Goal: Task Accomplishment & Management: Use online tool/utility

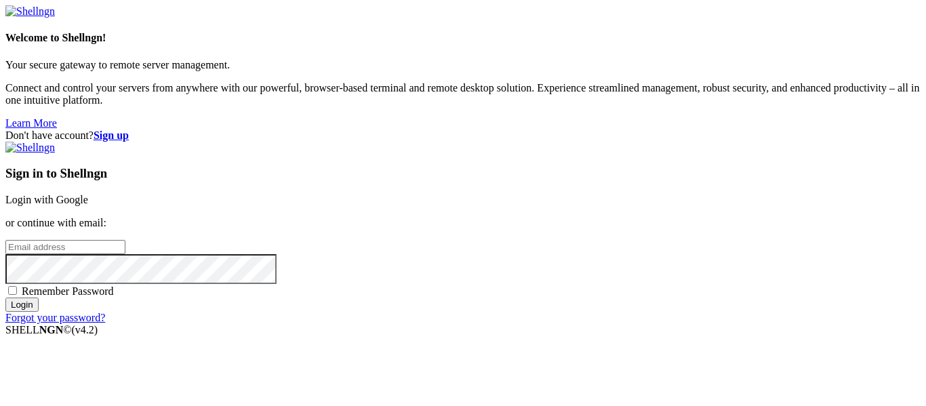
type input "root"
click at [581, 142] on div "Sign in to Shellngn Login with Google or continue with email: root Remember Pas…" at bounding box center [463, 233] width 916 height 182
click at [88, 194] on link "Login with Google" at bounding box center [46, 200] width 83 height 12
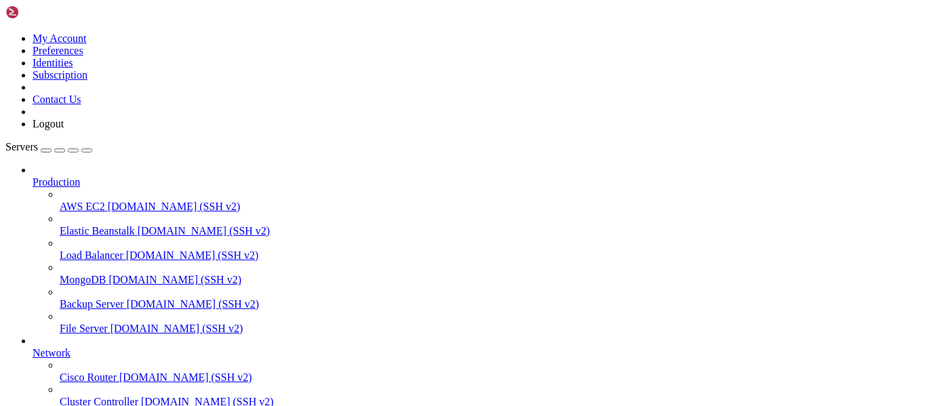
scroll to position [141, 0]
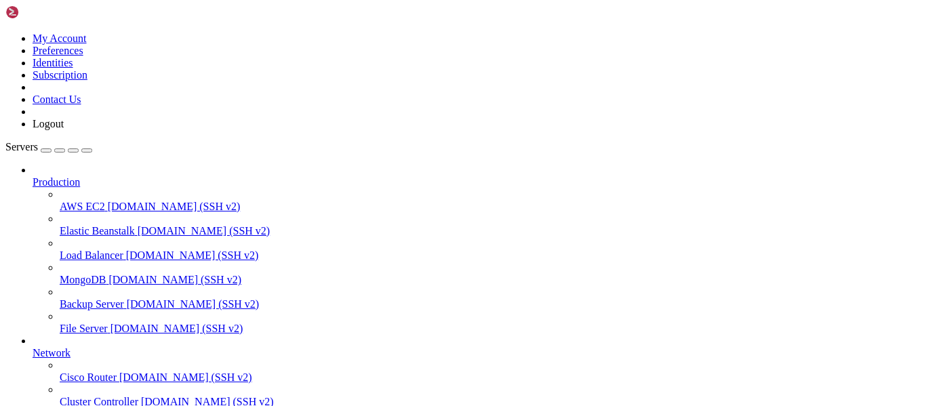
scroll to position [340, 0]
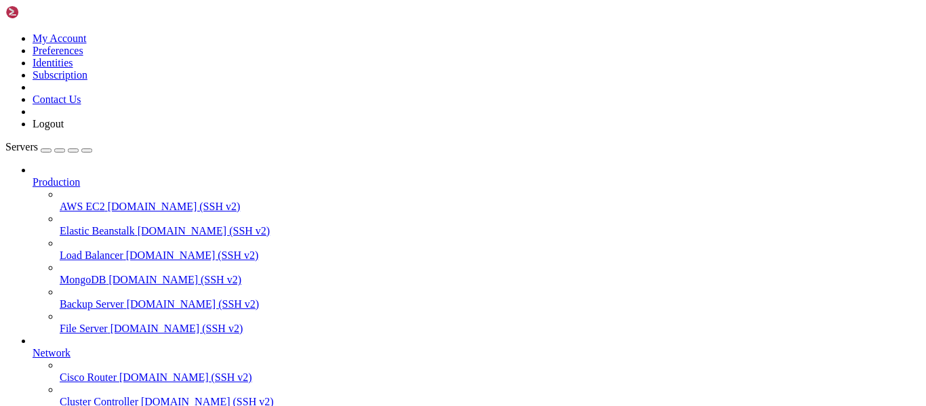
type input "/root/luasec/frontend"
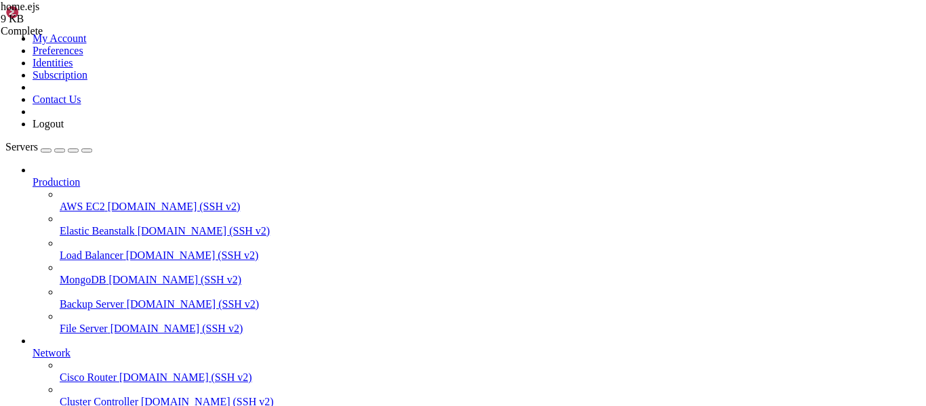
paste textarea
type textarea "</html>"
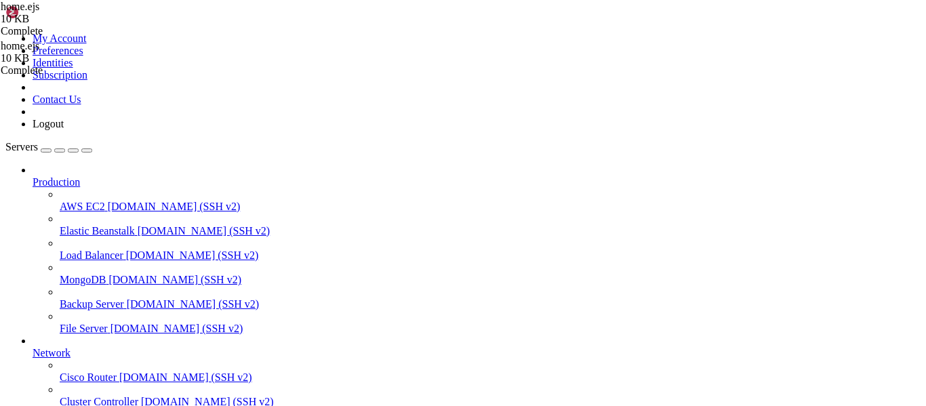
type textarea "</html>"
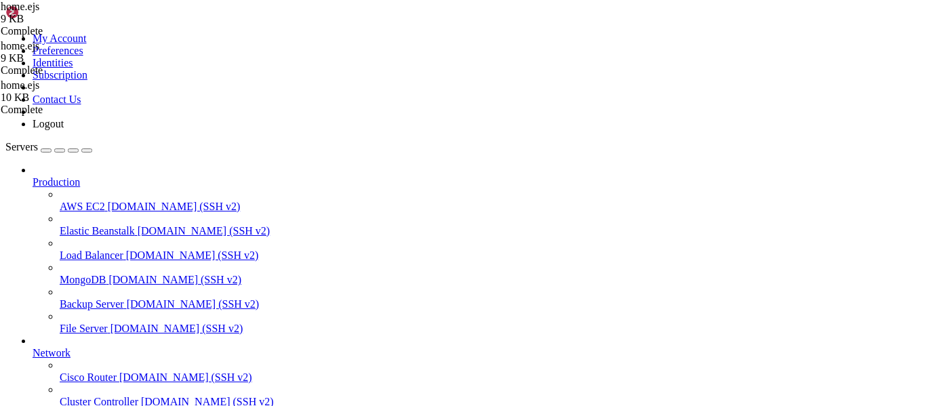
scroll to position [351, 0]
type textarea "<a href="#features" class="block px-3 py-2 rounded-md text-sm text-indigo-200 h…"
type input "luasec is"
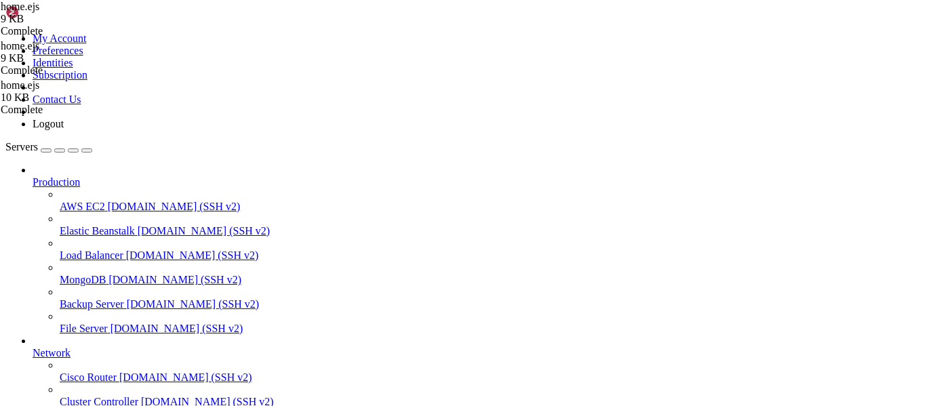
drag, startPoint x: 231, startPoint y: 248, endPoint x: 239, endPoint y: 239, distance: 12.0
type textarea "luasec is a Discord‑based Lua licensing platform. Authenticate with Discord and…"
paste textarea
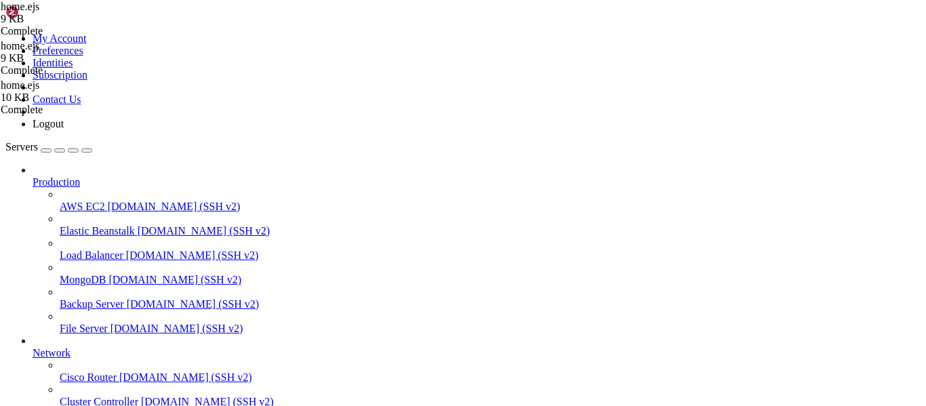
type textarea "</p>"
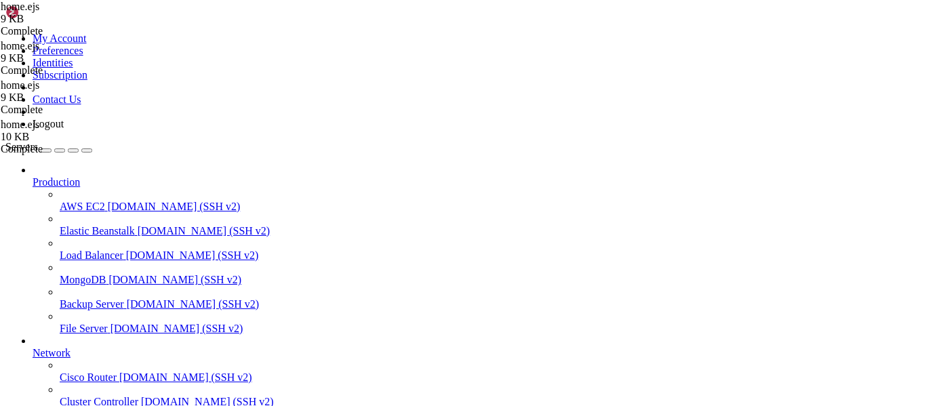
type textarea "Secure, license, and distribute your Lua scripts—right from Discord & our dashb…"
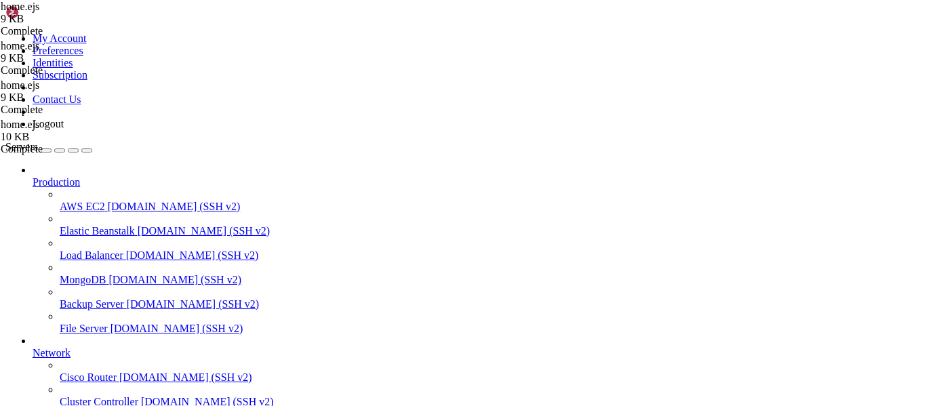
type textarea "border-radius: 1rem;"
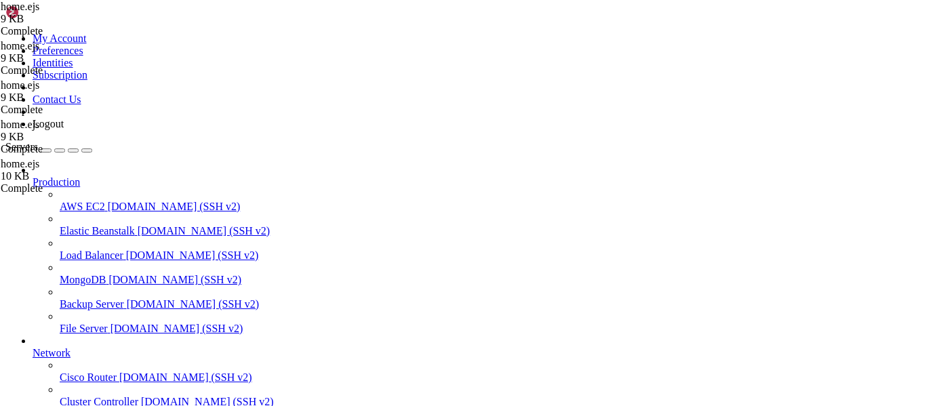
type input "&"
drag, startPoint x: 818, startPoint y: 223, endPoint x: 240, endPoint y: 220, distance: 577.8
paste textarea "with ease—powered by Discord and our intuitive dashboard. LuaSec handles whitel…"
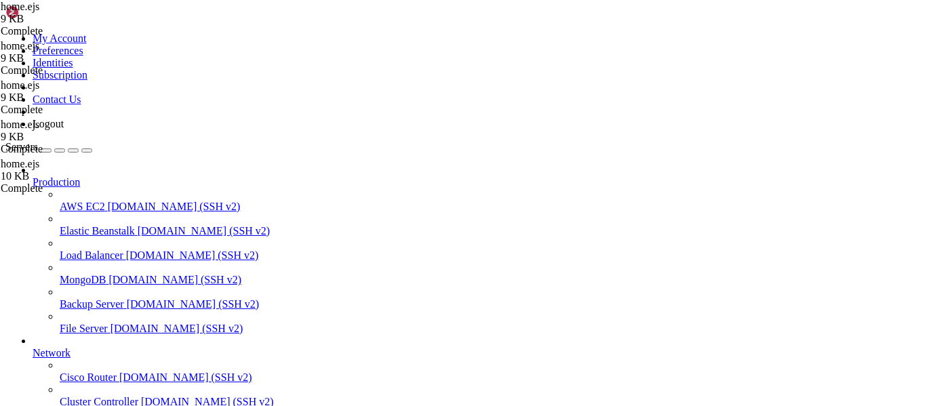
scroll to position [0, 344]
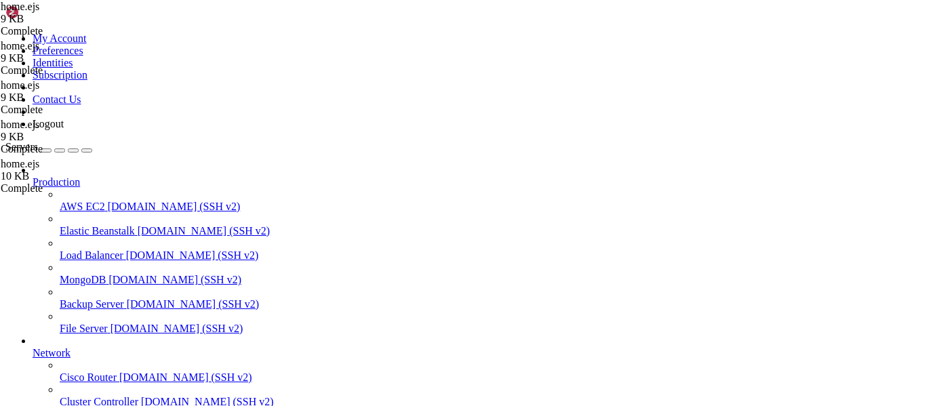
drag, startPoint x: 907, startPoint y: 220, endPoint x: 242, endPoint y: 216, distance: 664.6
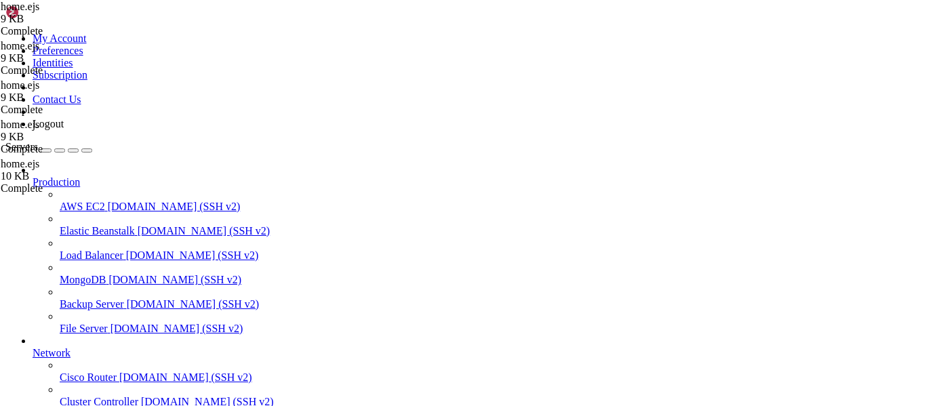
type textarea "</p>"
paste textarea "LuaSec is a Discord-powered Lua script licensing system that makes whitelisting…"
type textarea "LuaSec is a Discord-powered Lua script licensing system that makes whitelisting…"
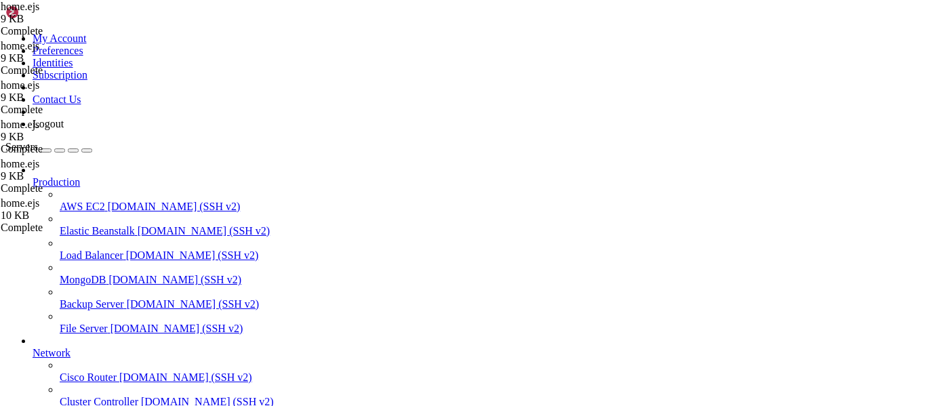
type textarea "box-shadow: 0 8px 32px rgba(0,0,0,0.25);"
type input "with a"
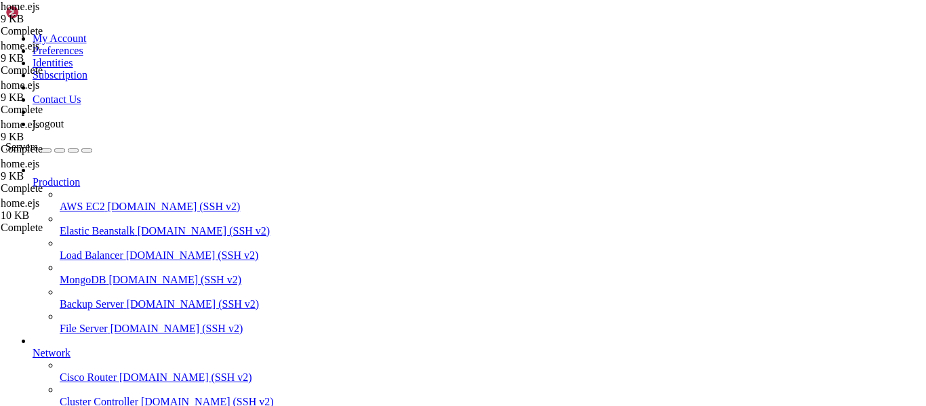
drag, startPoint x: 410, startPoint y: 222, endPoint x: 709, endPoint y: 221, distance: 299.1
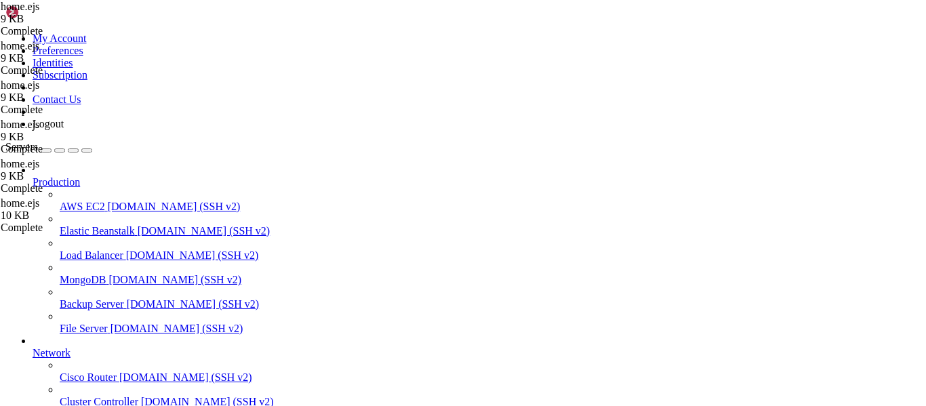
scroll to position [0, 119]
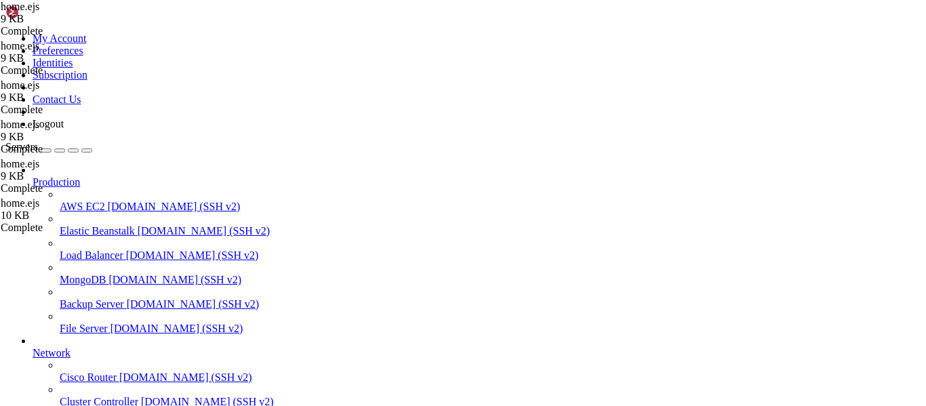
drag, startPoint x: 790, startPoint y: 220, endPoint x: 924, endPoint y: 220, distance: 133.6
type textarea "LuaSec is a Discord-powered Lua script licensing system that makes whitelisting…"
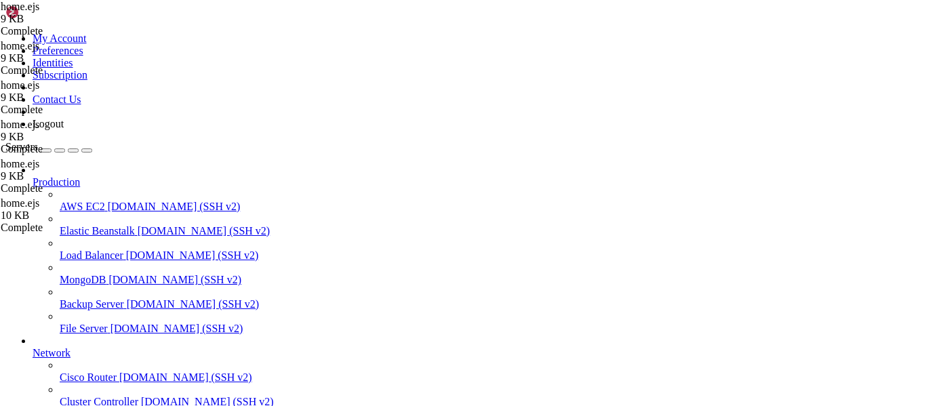
type input "/root/luasec"
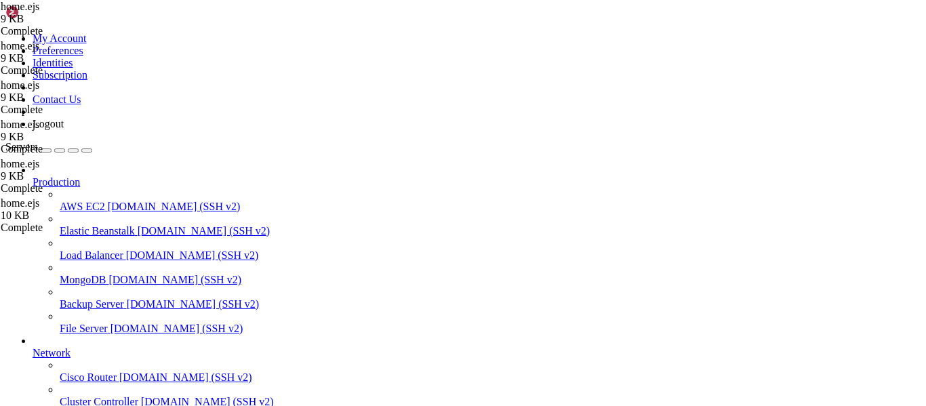
scroll to position [15039, 0]
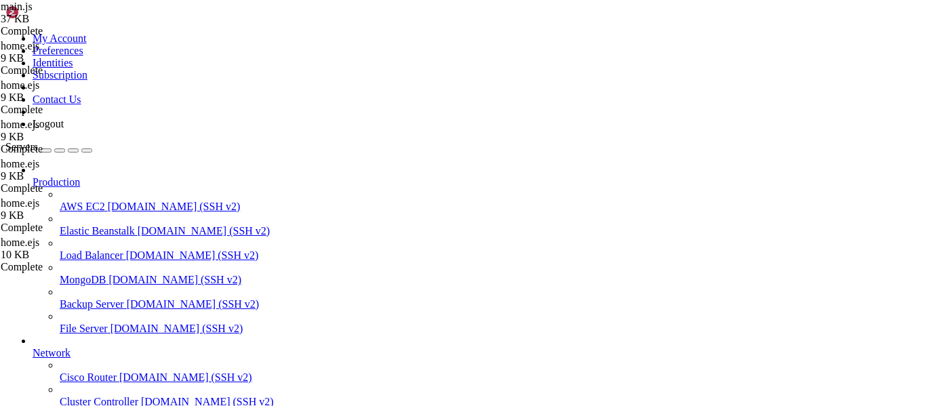
type textarea "})"
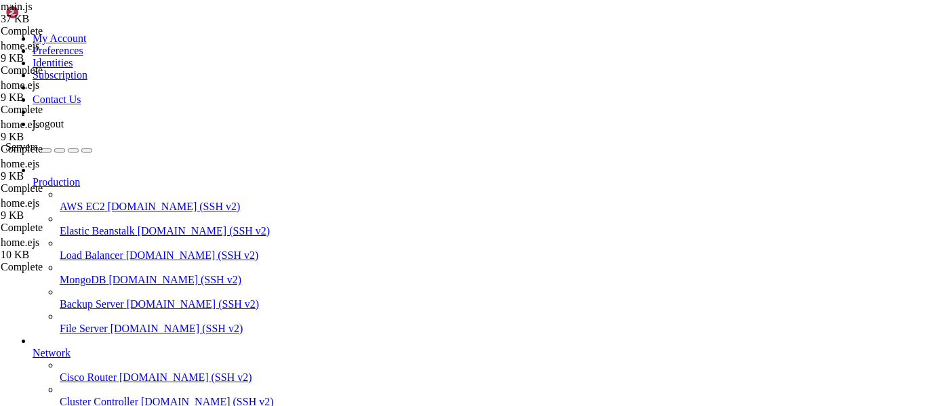
scroll to position [0, 7]
drag, startPoint x: 313, startPoint y: 363, endPoint x: 139, endPoint y: 363, distance: 174.3
paste textarea "});"
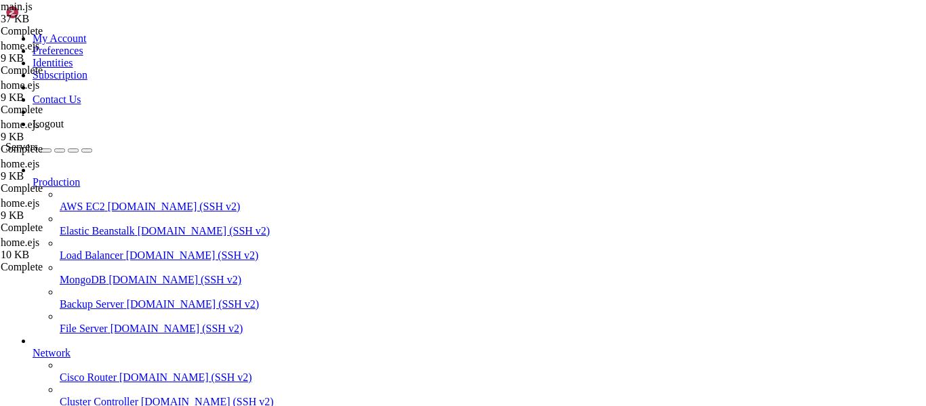
type textarea "const path = require('path');"
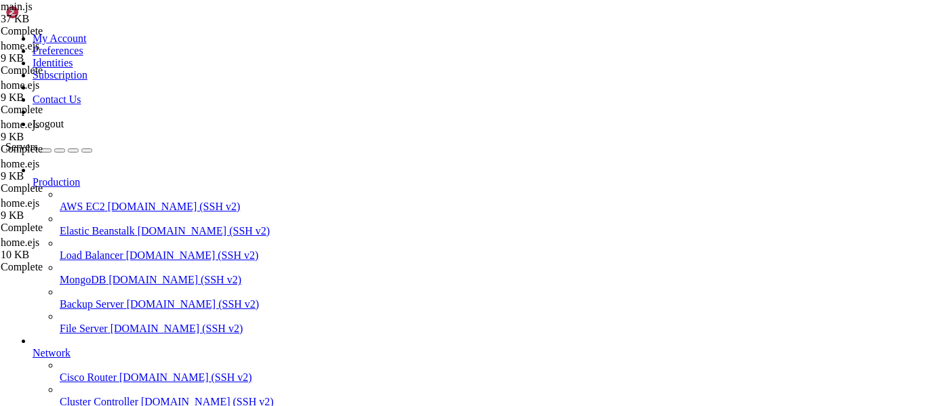
paste textarea "const marked = require("marked");"
drag, startPoint x: 339, startPoint y: 153, endPoint x: 201, endPoint y: 146, distance: 137.9
type textarea "const express = require("express"); const axios = require("axios");"
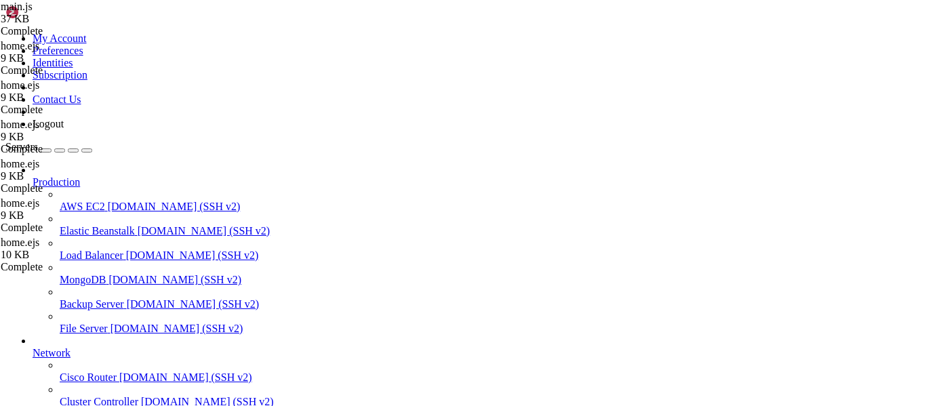
type textarea "const path = require('path');"
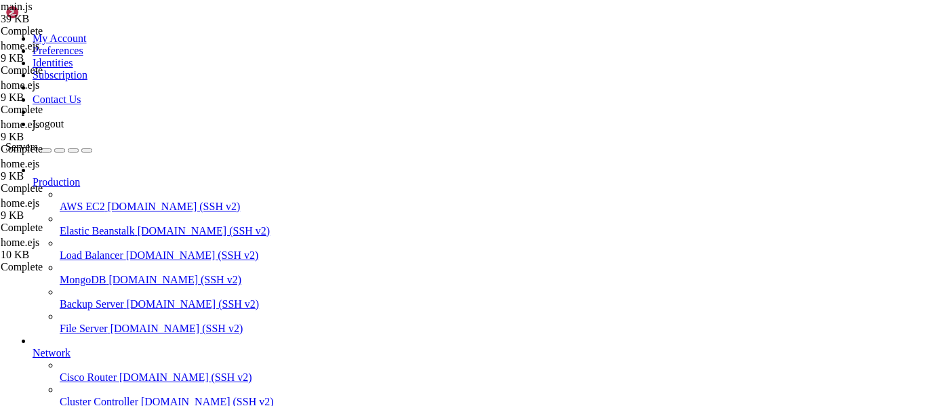
type input "/root/luasec/frontend"
type textarea ".feature-card {"
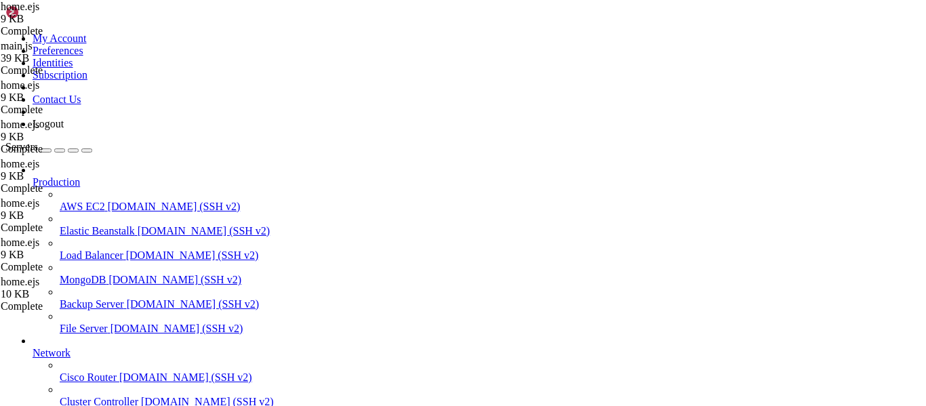
type textarea "</body> </html>"
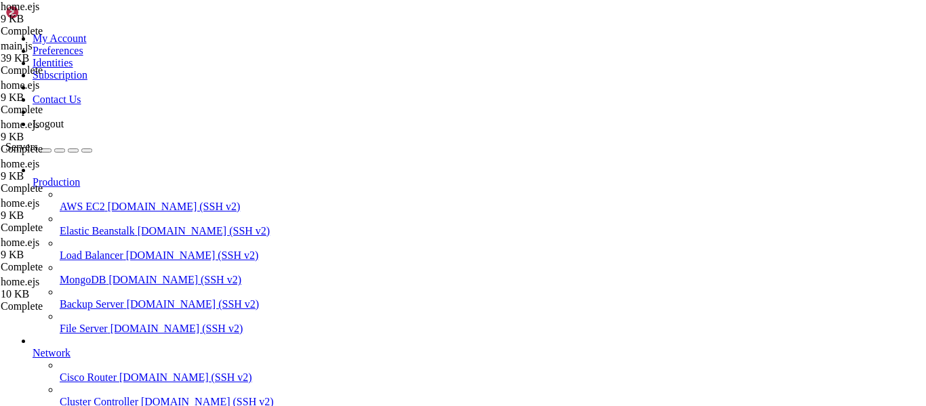
type input "/root/luasec"
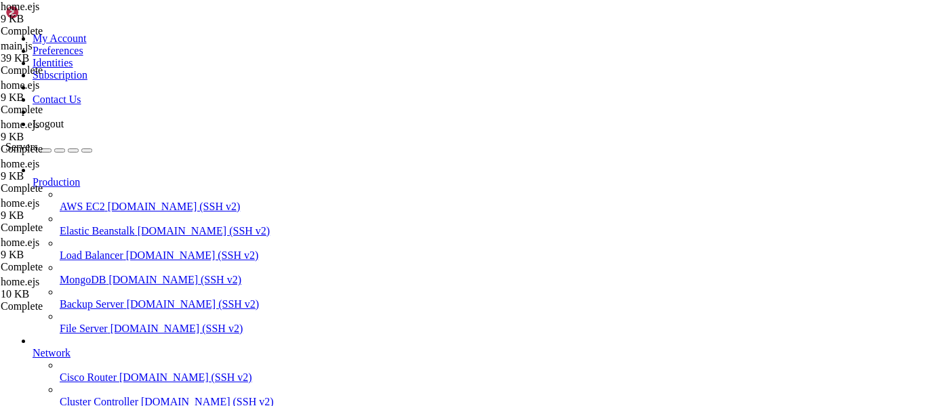
scroll to position [157, 0]
type textarea "xorDecrypt,"
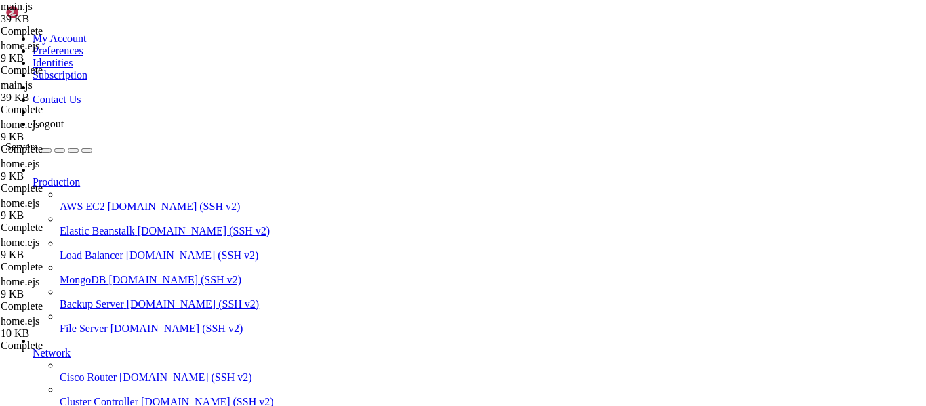
type input "/terms"
drag, startPoint x: 229, startPoint y: 136, endPoint x: 203, endPoint y: 130, distance: 27.0
type textarea "mainRouter.get("/terms", async (req, res) => { try {"
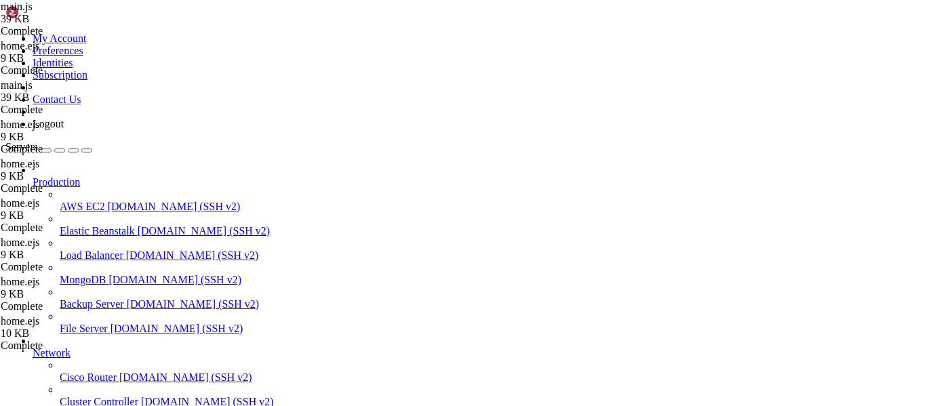
type input "/root/luasec/frontend"
type textarea "</html>"
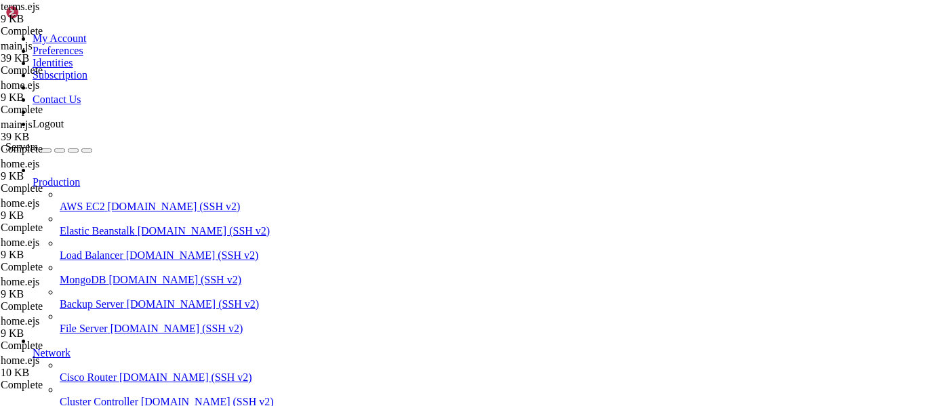
type input "/root/luasec"
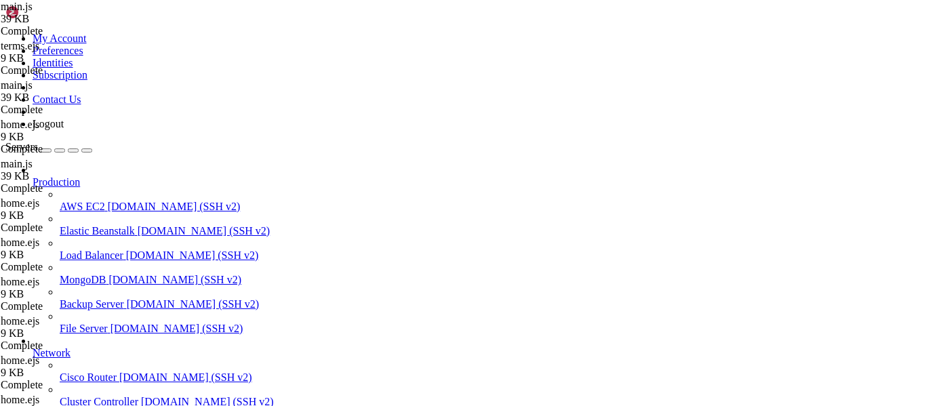
type textarea "add_key,"
type input "/terms"
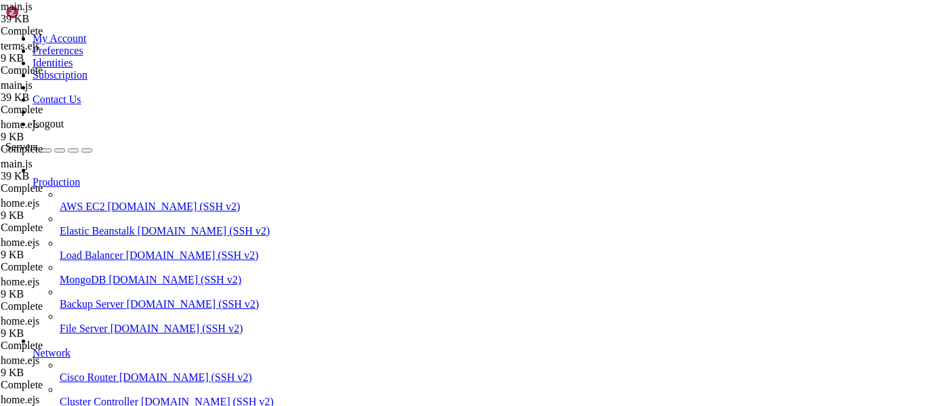
drag, startPoint x: 221, startPoint y: 229, endPoint x: 204, endPoint y: 223, distance: 18.0
paste textarea "});"
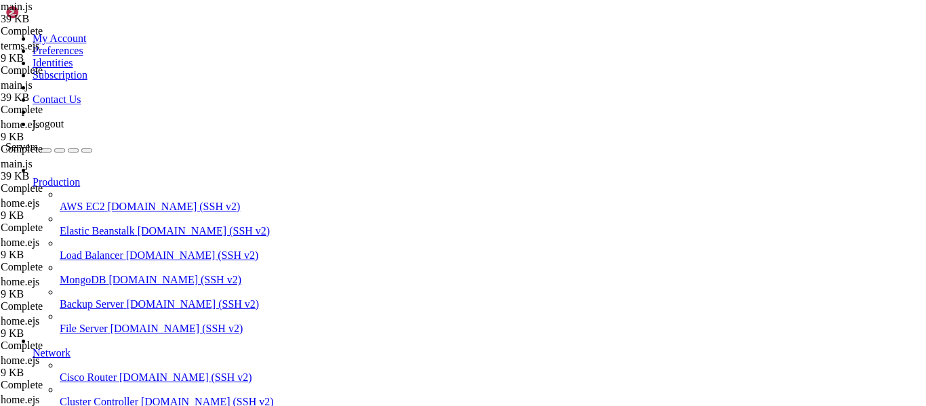
type textarea "res.render("terms", { termsHtml: htmlContent });"
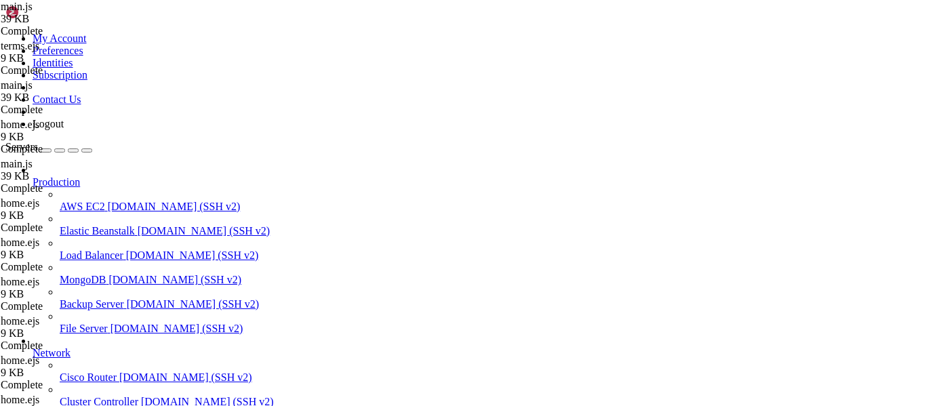
type textarea "res.render("terms", { termsHtml: htmlContent });"
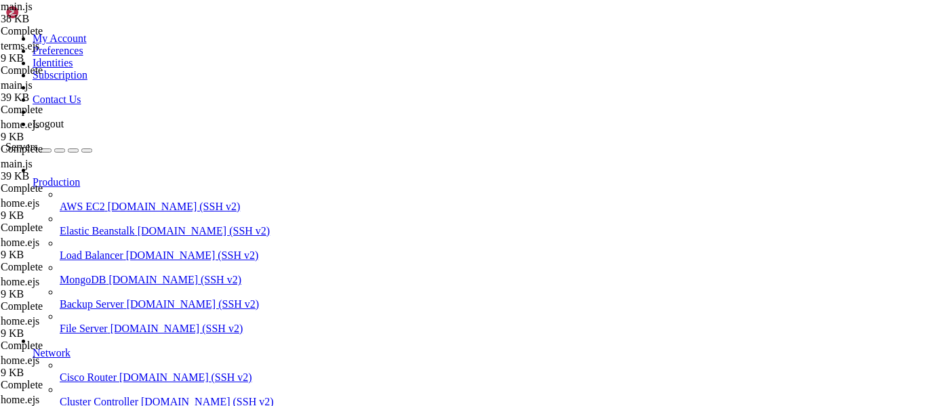
type input "/root/luasec/frontend"
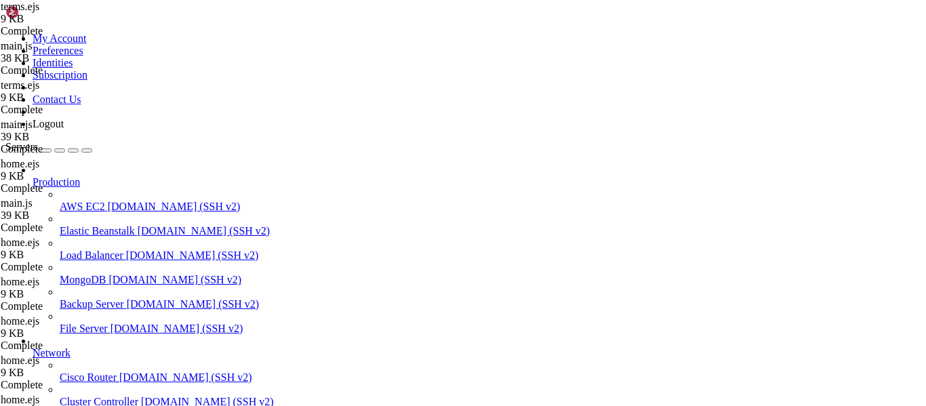
drag, startPoint x: 212, startPoint y: 216, endPoint x: 268, endPoint y: 328, distance: 124.7
type textarea "</div> </section>"
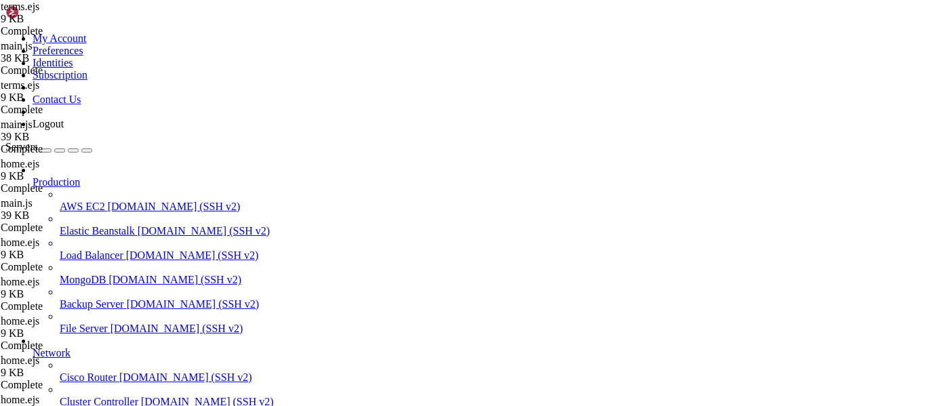
scroll to position [97, 0]
drag, startPoint x: 207, startPoint y: 130, endPoint x: 279, endPoint y: 313, distance: 197.6
type textarea "border-color: #23232a; }"
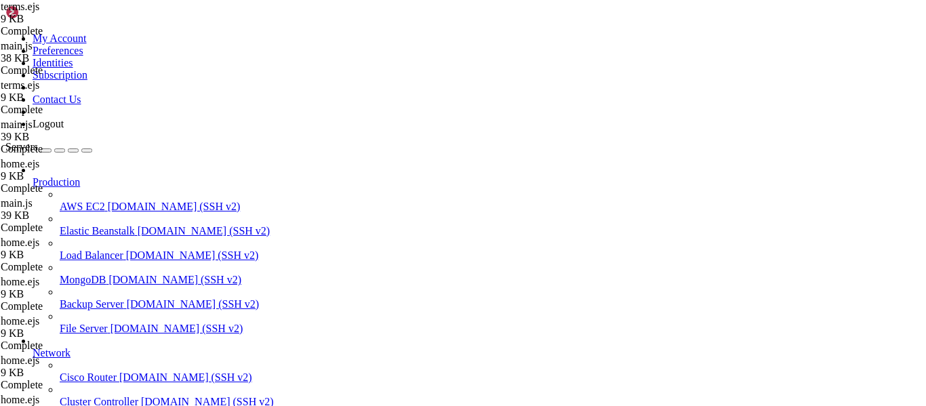
type textarea "</html>"
paste textarea
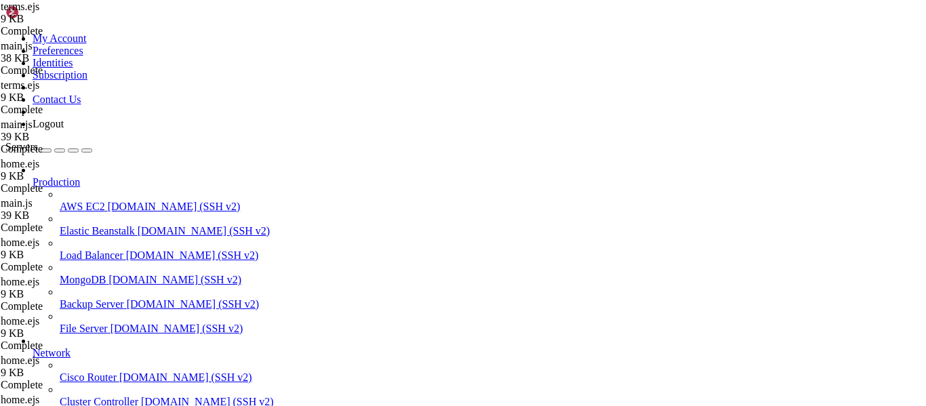
type textarea "</html>"
paste textarea
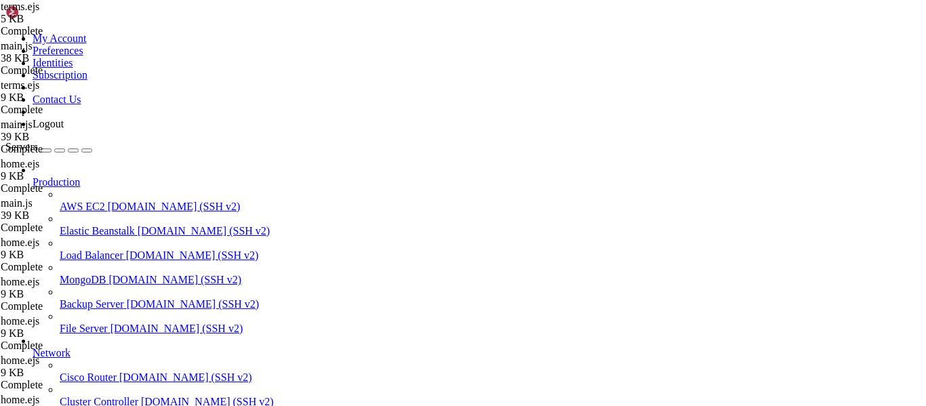
type textarea "}"
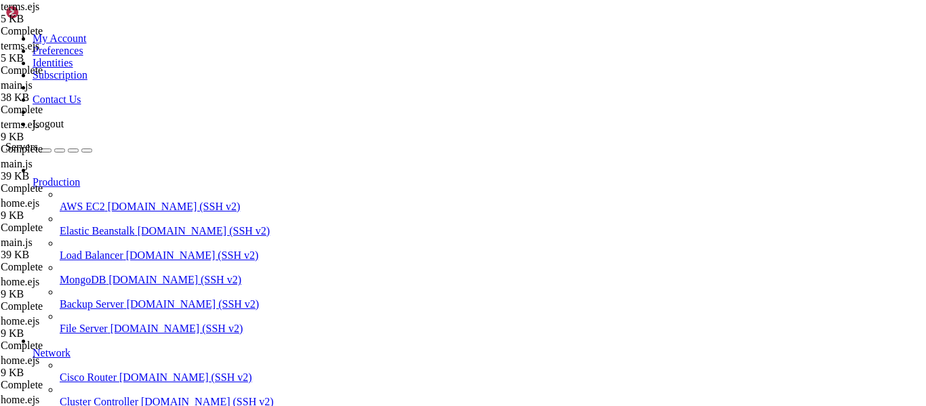
scroll to position [0, 256]
type input "login"
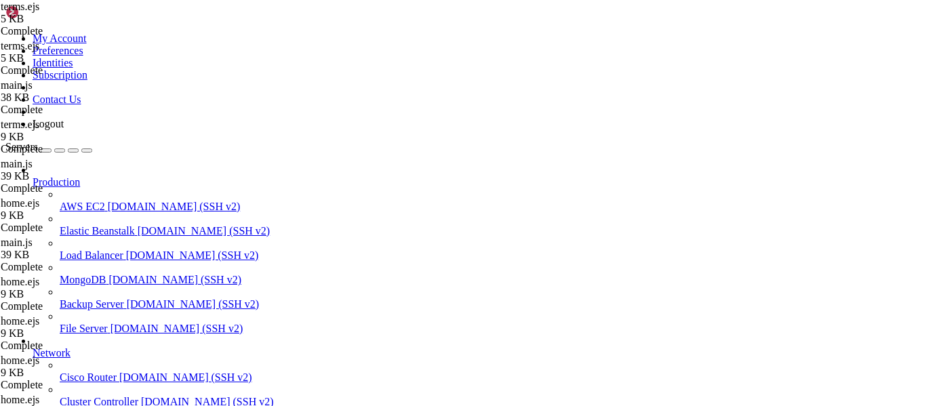
drag, startPoint x: 255, startPoint y: 348, endPoint x: 180, endPoint y: 292, distance: 93.5
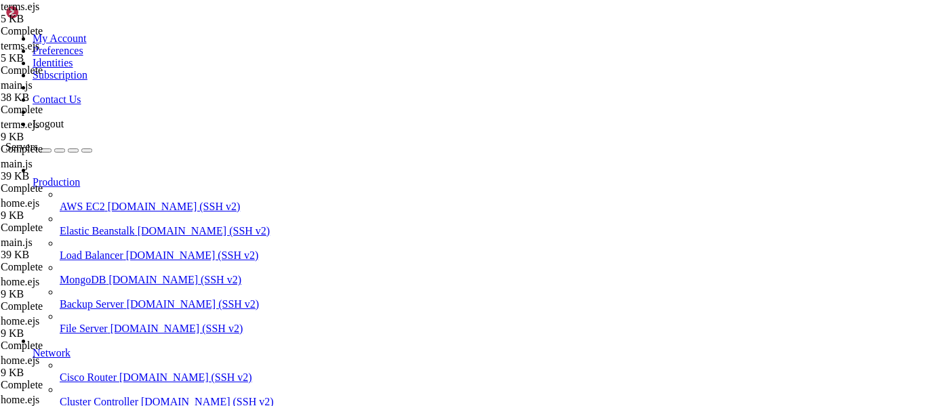
type textarea "<div id="mobileMenu" class="sm:hidden mt-2 hidden"> <div class="flex flex-col g…"
drag, startPoint x: 788, startPoint y: 260, endPoint x: 418, endPoint y: 218, distance: 372.0
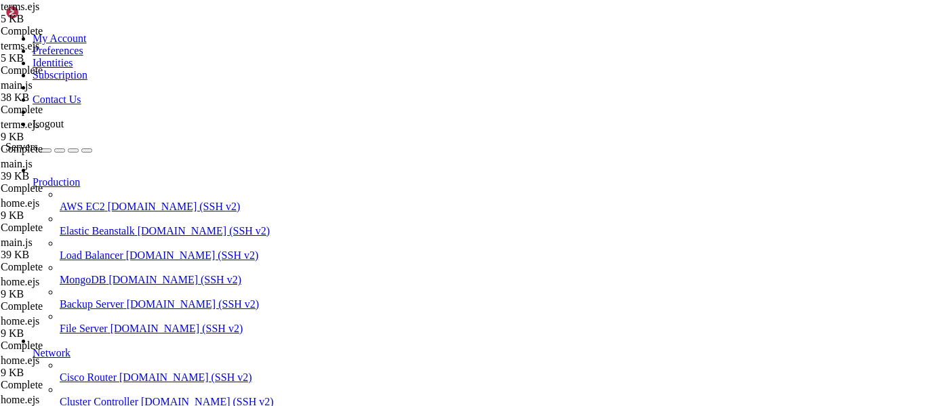
drag, startPoint x: 791, startPoint y: 257, endPoint x: 202, endPoint y: 241, distance: 588.9
type textarea "<a href="#features" class="block px-3 py-2 rounded-md text-sm text-indigo-200 h…"
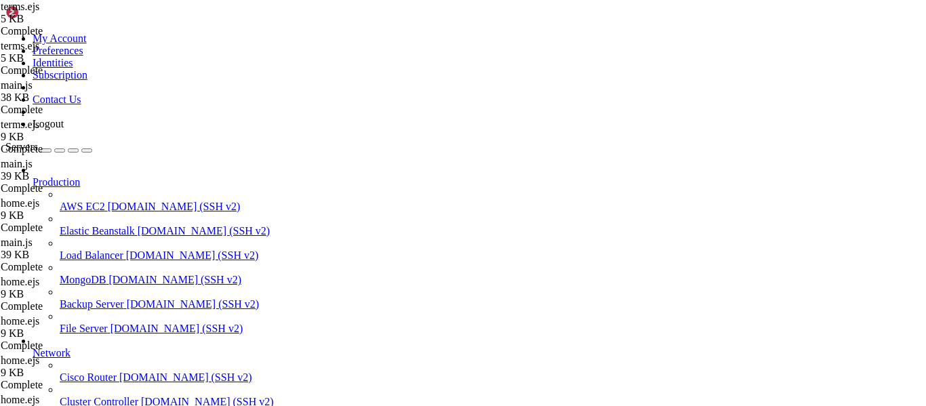
scroll to position [0, 41]
type textarea "<a href="/" class="block px-3 py-2 rounded-md text-sm font-semibold text-[PERSO…"
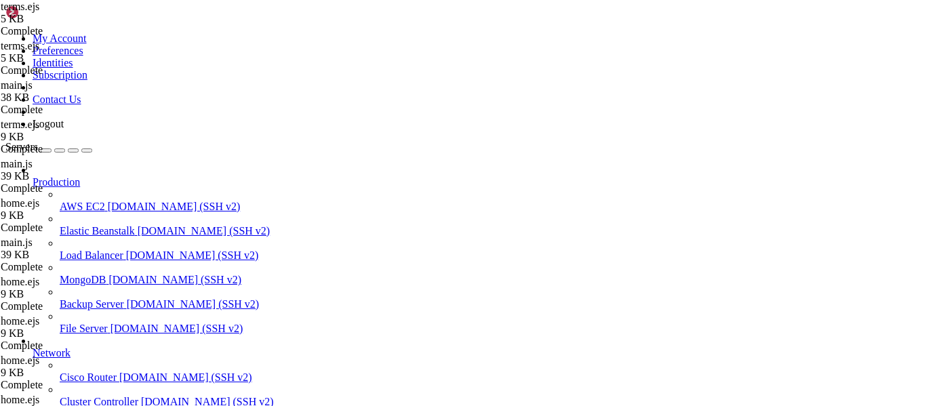
type input "/root/luasec/db/servers/1138984458704408606"
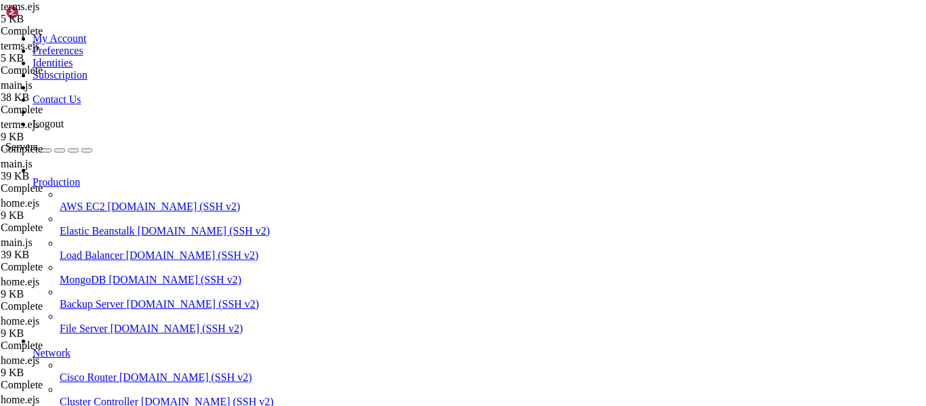
type textarea ""executions": {} }"
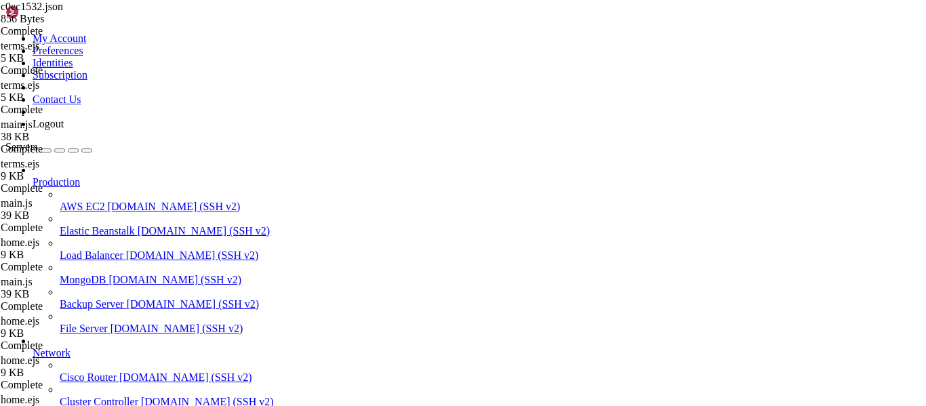
type input "/root/luasec"
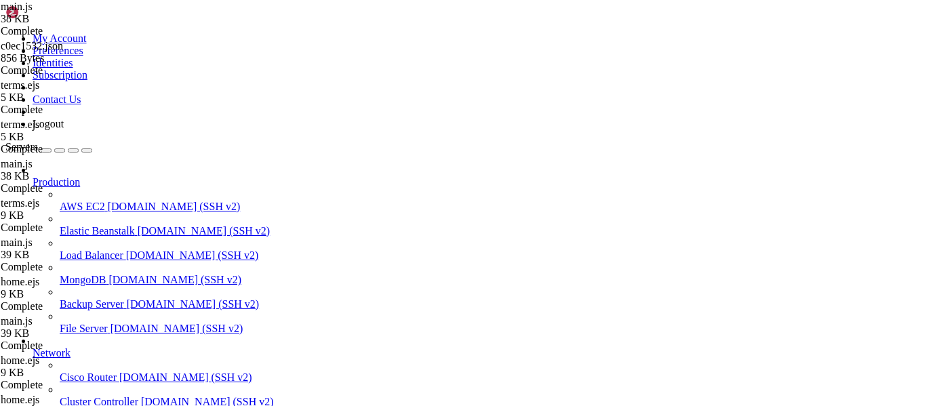
type textarea "const {"
type input "/terms"
drag, startPoint x: 251, startPoint y: 321, endPoint x: 201, endPoint y: 221, distance: 111.3
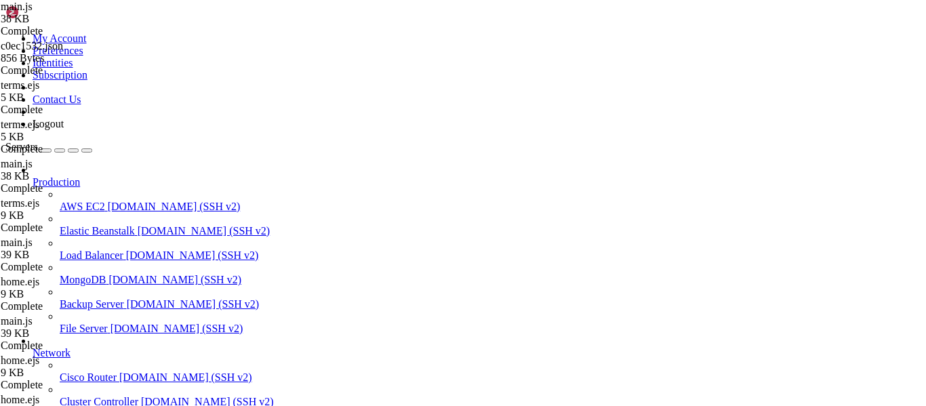
type textarea "});"
paste textarea "});"
type textarea "});"
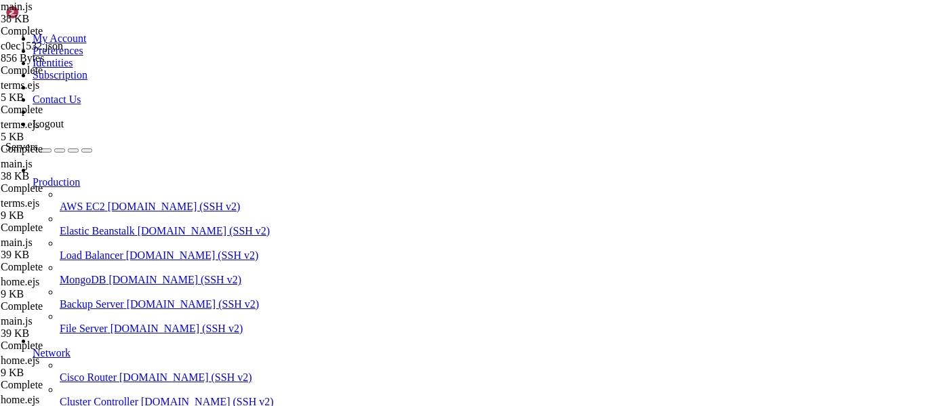
scroll to position [4931, 0]
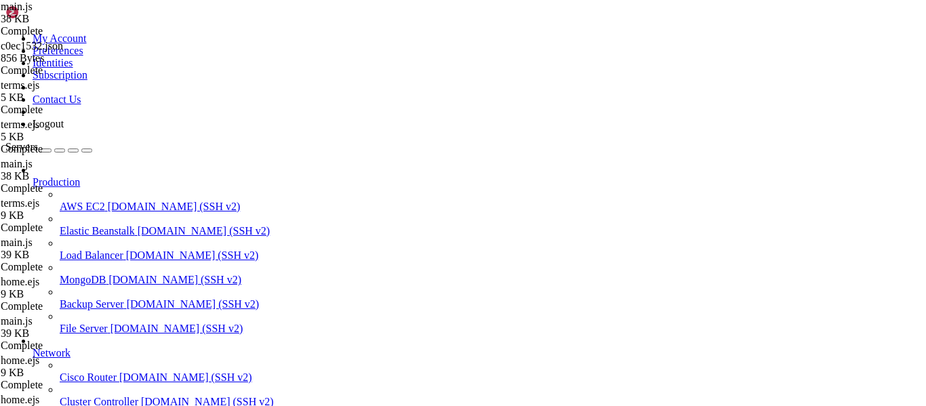
scroll to position [0, 8]
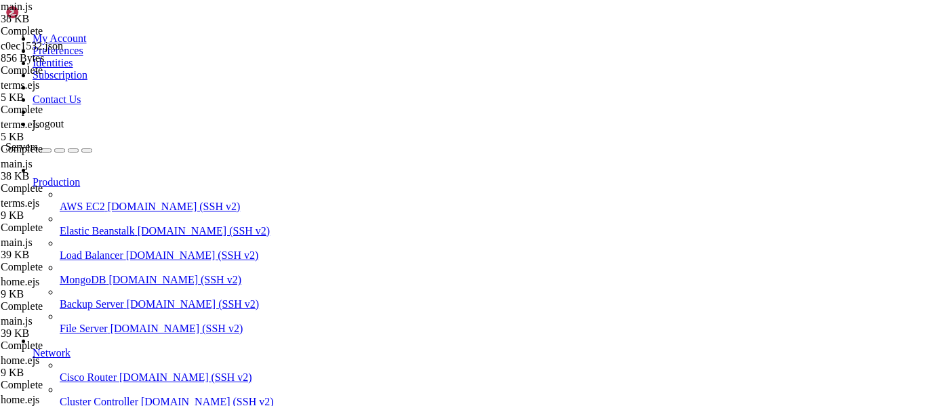
drag, startPoint x: 440, startPoint y: 361, endPoint x: 374, endPoint y: 359, distance: 66.5
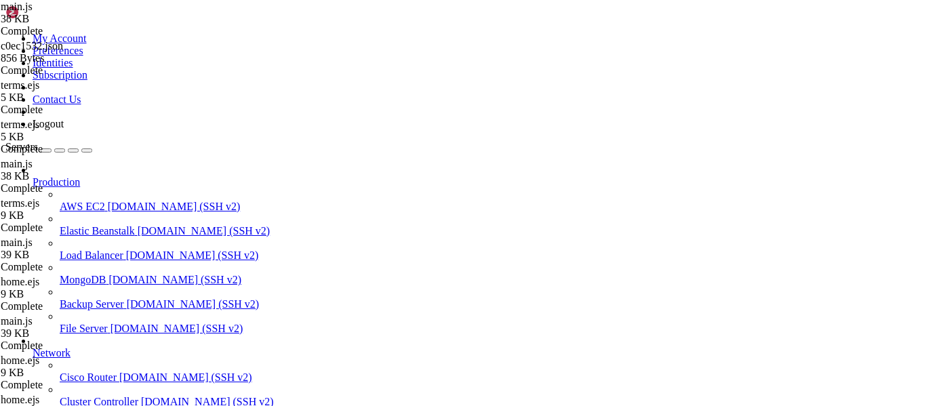
scroll to position [0, 19]
type textarea "res.render("privacy", { termsHtml: htmlContent });"
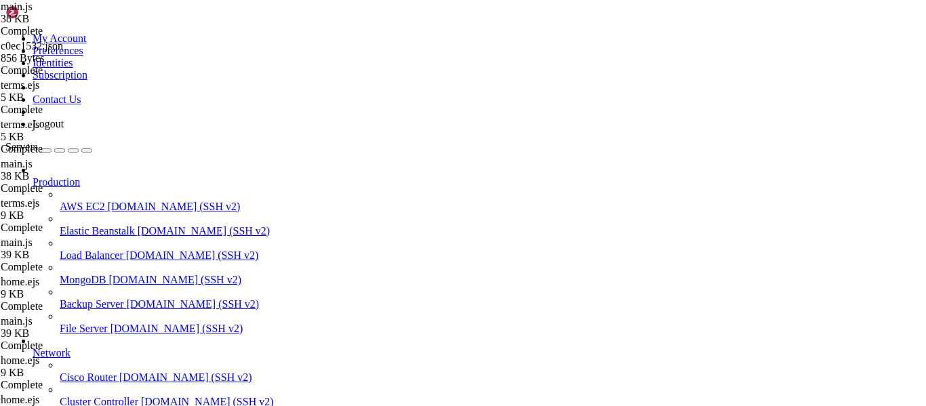
scroll to position [157, 0]
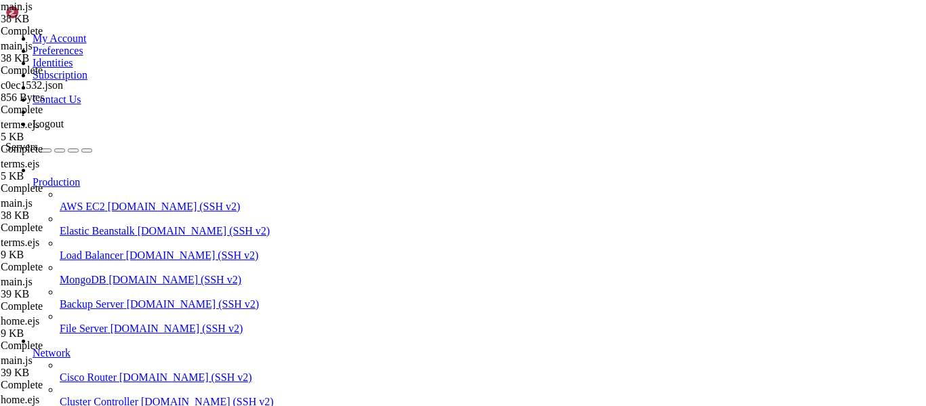
scroll to position [1470, 0]
type textarea "res.render('dashboard', { user: req.user, ownedGuilds });"
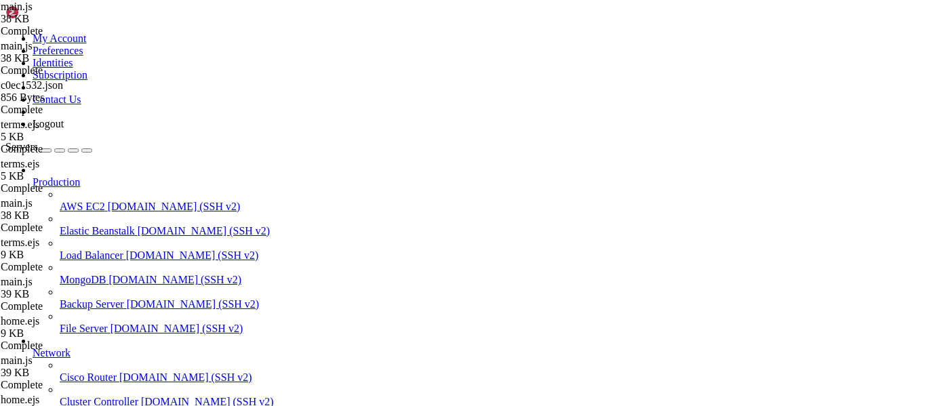
type textarea "}, guildId, scriptId);"
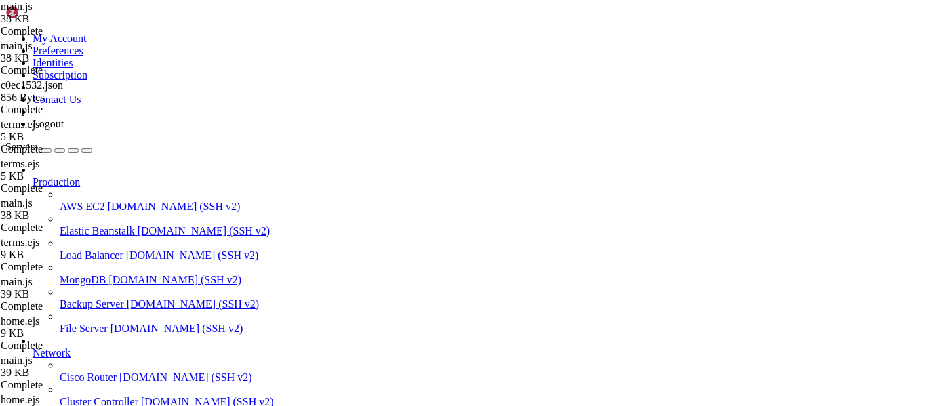
type textarea "app.listen(3000, '[TECHNICAL_ID]', () => console.log('Server running on [URL][D…"
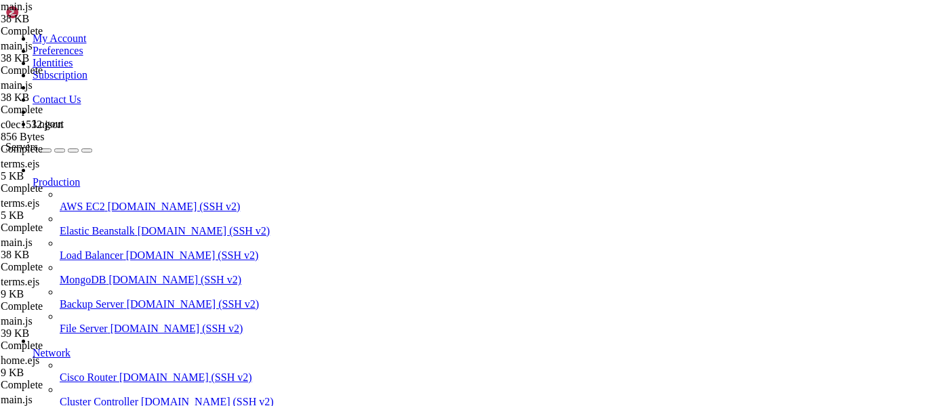
scroll to position [8531, 0]
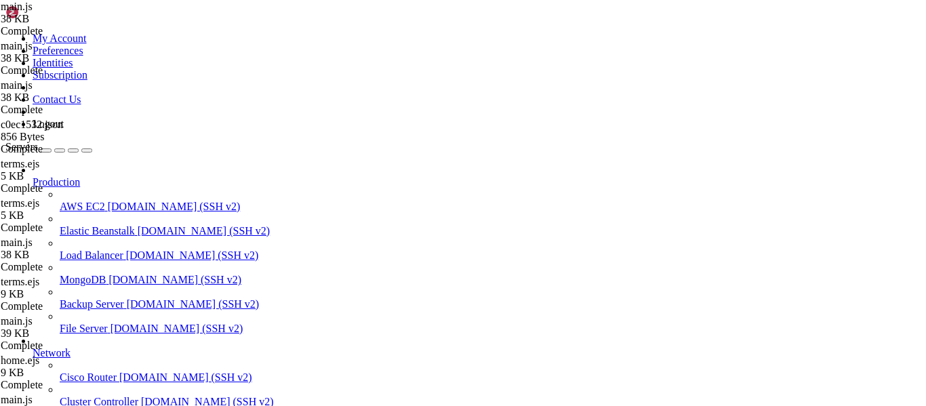
type textarea ".key-box {"
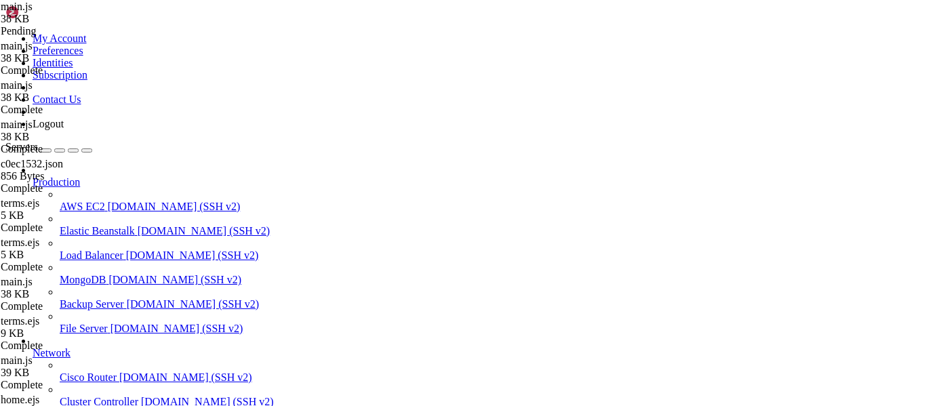
type textarea "const obfuscator = require('./obfuscator')"
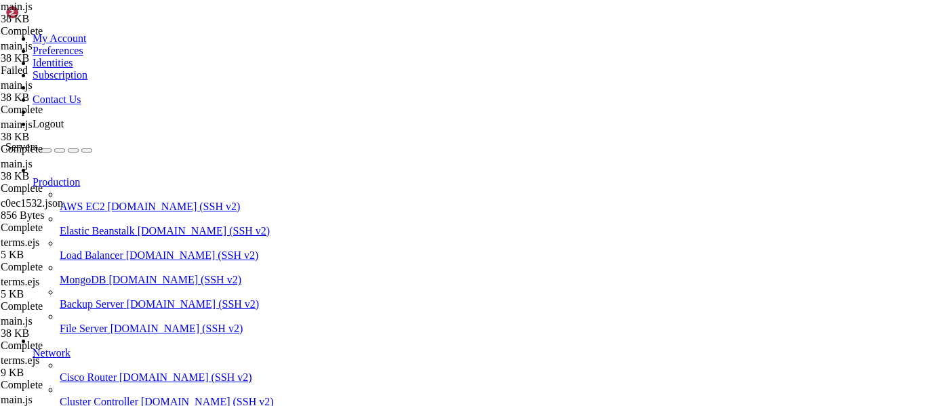
type input "users"
type textarea "let metadata;"
type input "login"
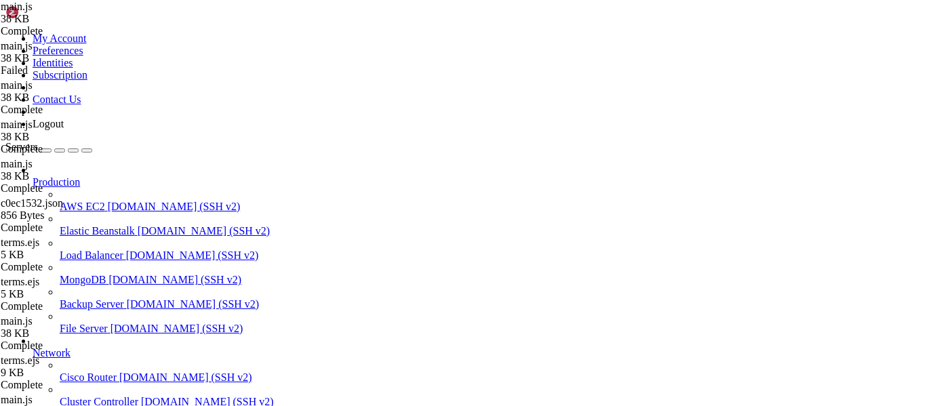
type textarea "const user = getUserEntry([DOMAIN_NAME]);"
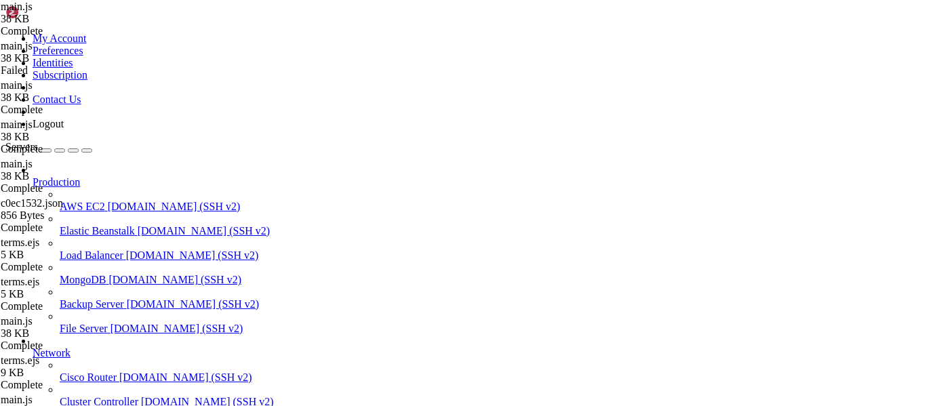
type input "/root/luasec/db/global"
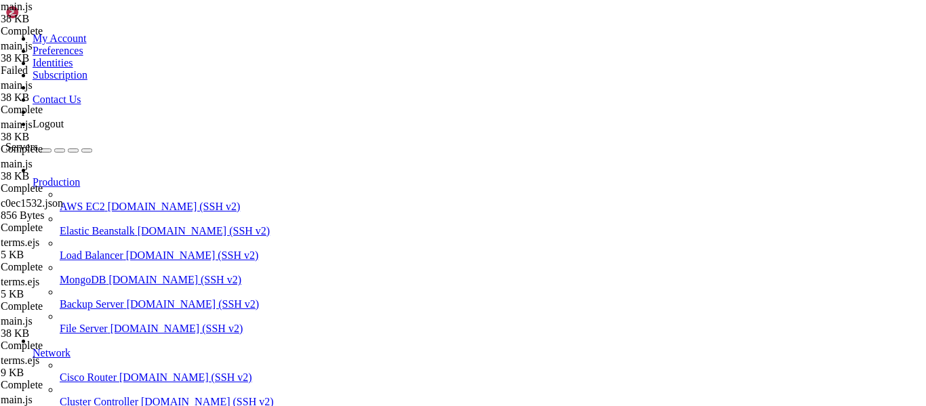
type textarea ""approved": true"
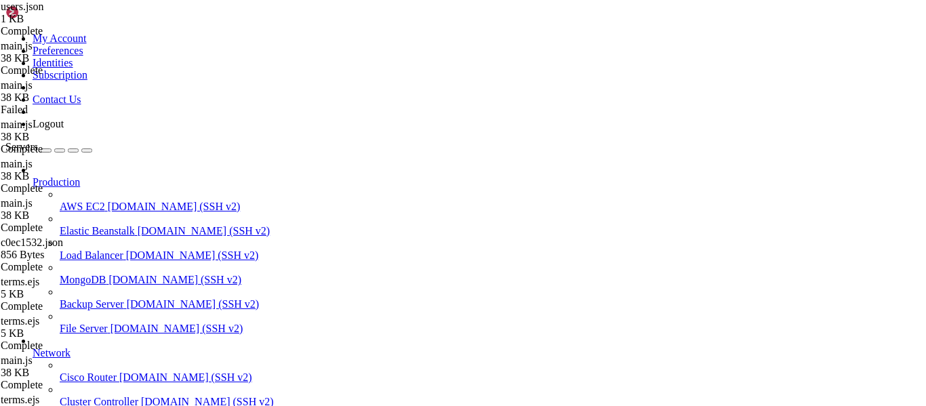
type input "/root/luasec"
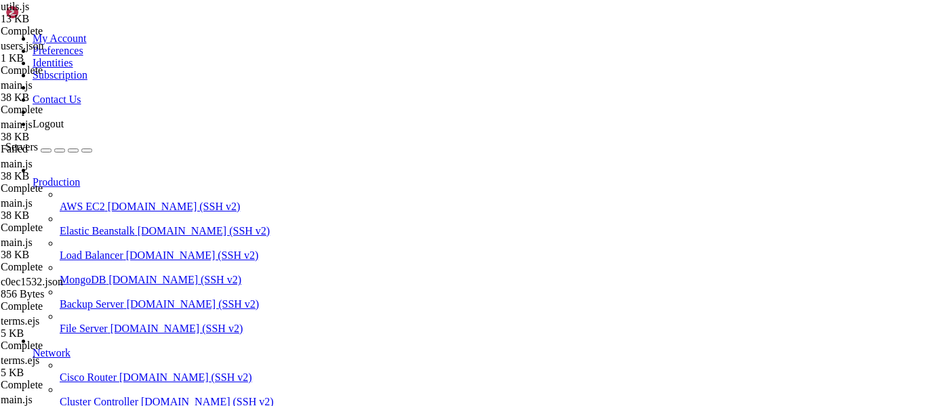
scroll to position [2099, 0]
type input "approved"
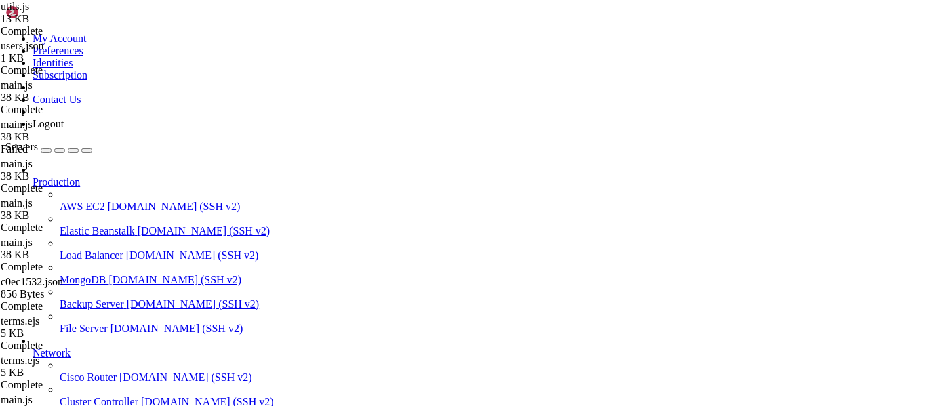
type textarea "user = { discordId, discordUsername: '', approved: false, plan: "free };"
